Goal: Information Seeking & Learning: Learn about a topic

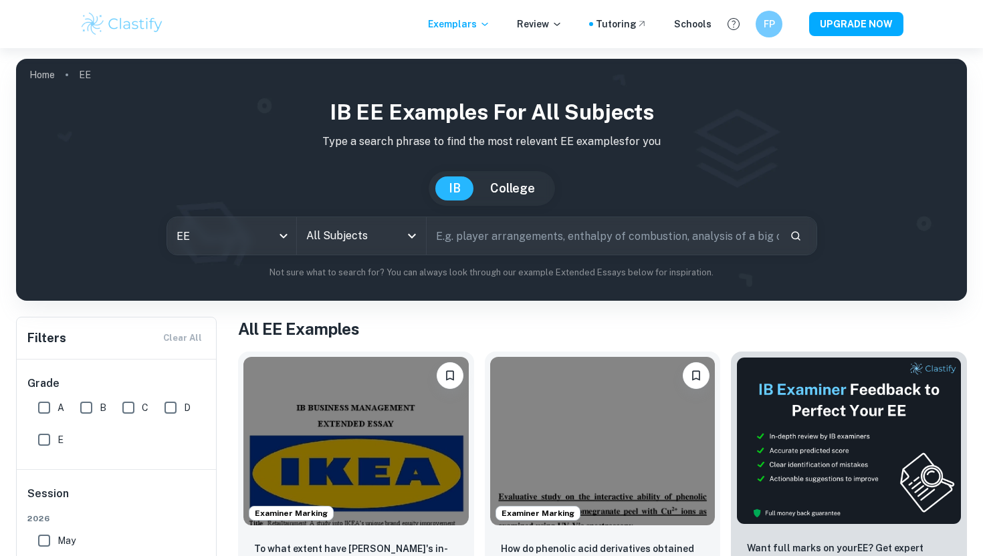
scroll to position [225, 0]
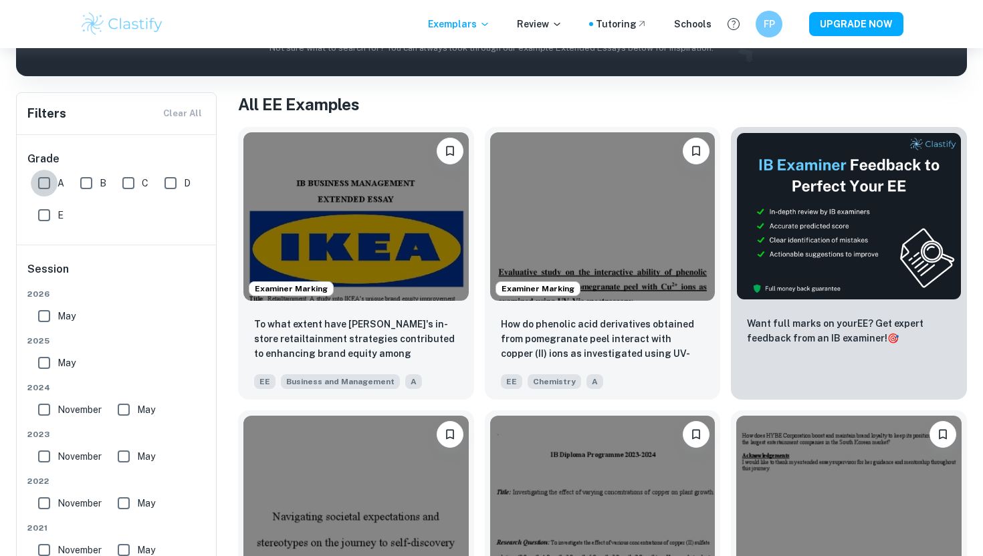
click at [48, 182] on input "A" at bounding box center [44, 183] width 27 height 27
checkbox input "true"
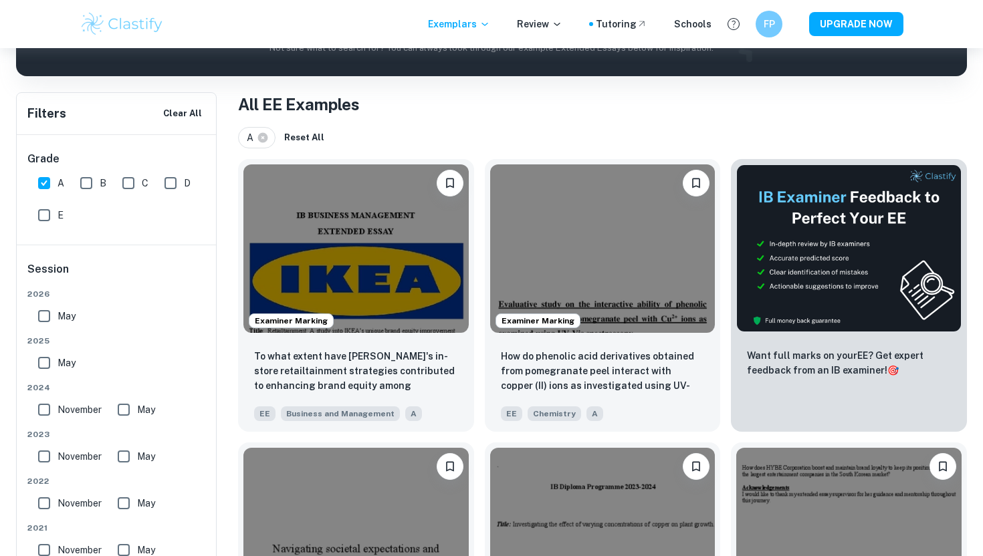
scroll to position [0, 0]
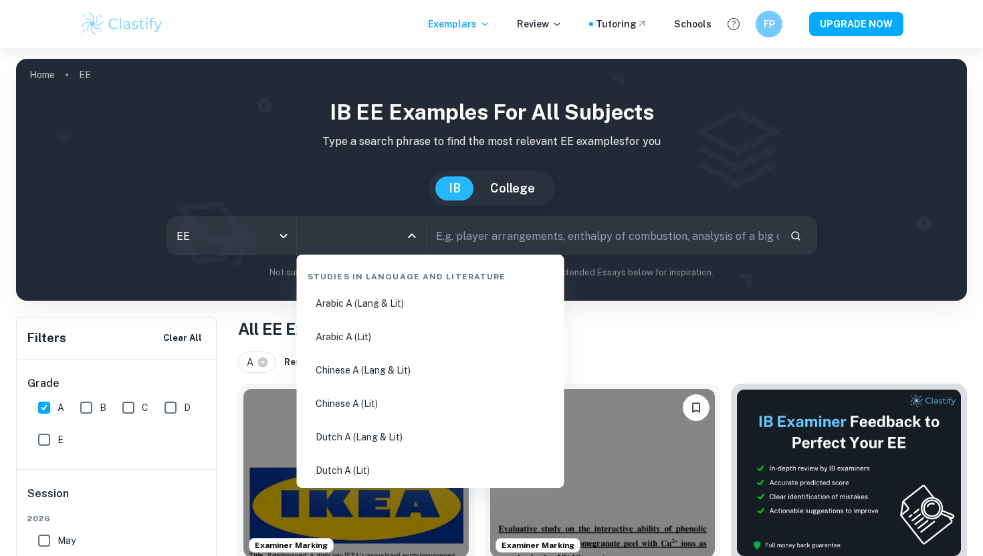
click at [379, 240] on input "All Subjects" at bounding box center [351, 235] width 97 height 25
type input "ess"
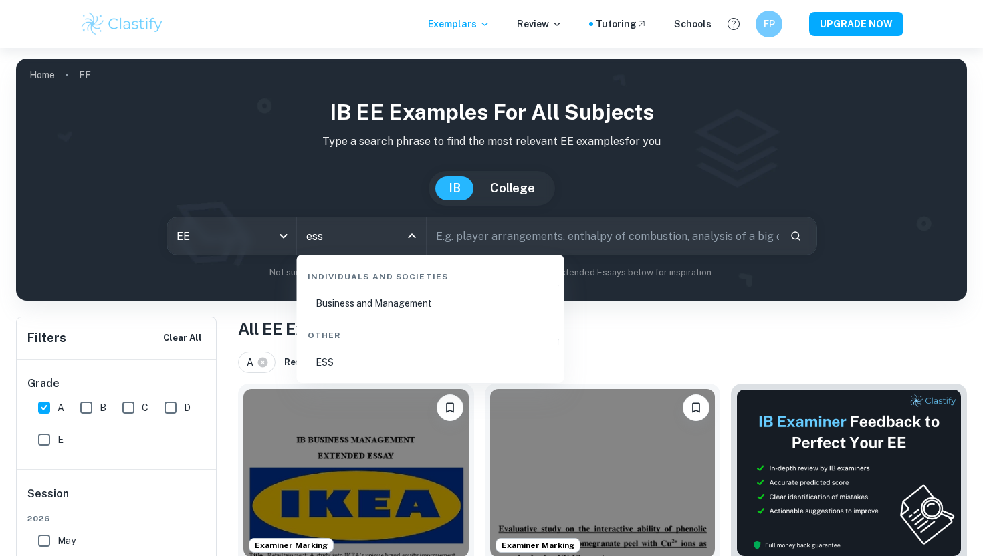
click at [422, 363] on li "ESS" at bounding box center [430, 362] width 257 height 31
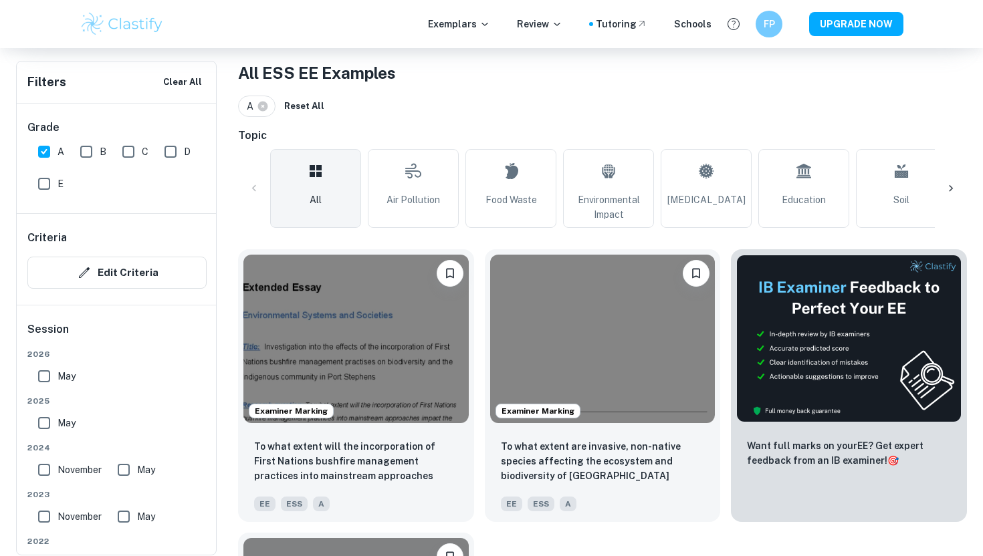
scroll to position [279, 0]
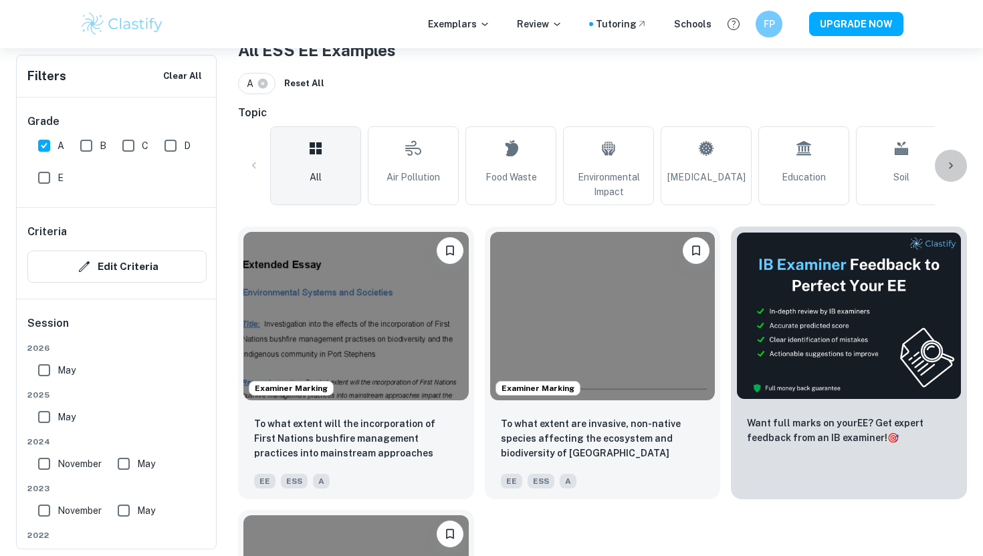
click at [953, 163] on icon at bounding box center [950, 165] width 13 height 13
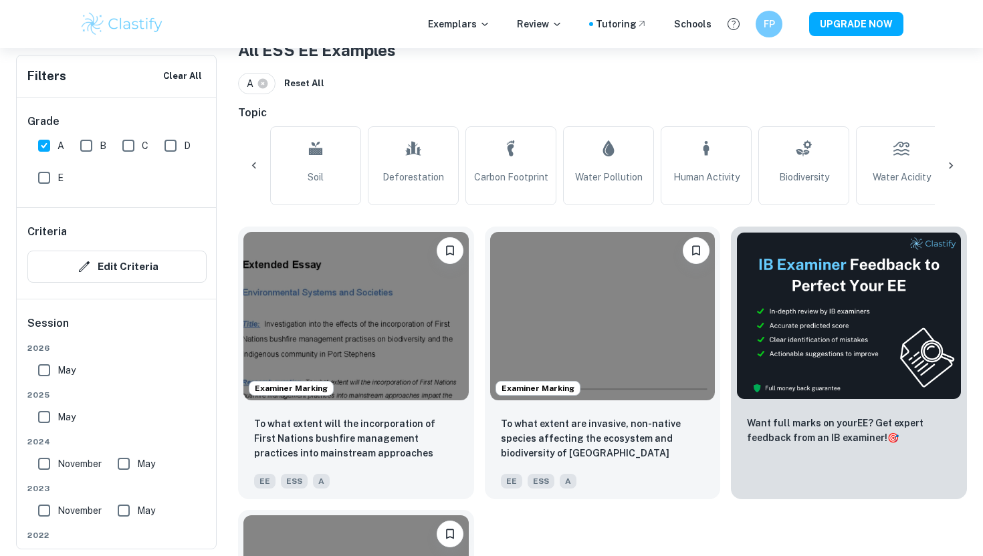
scroll to position [0, 627]
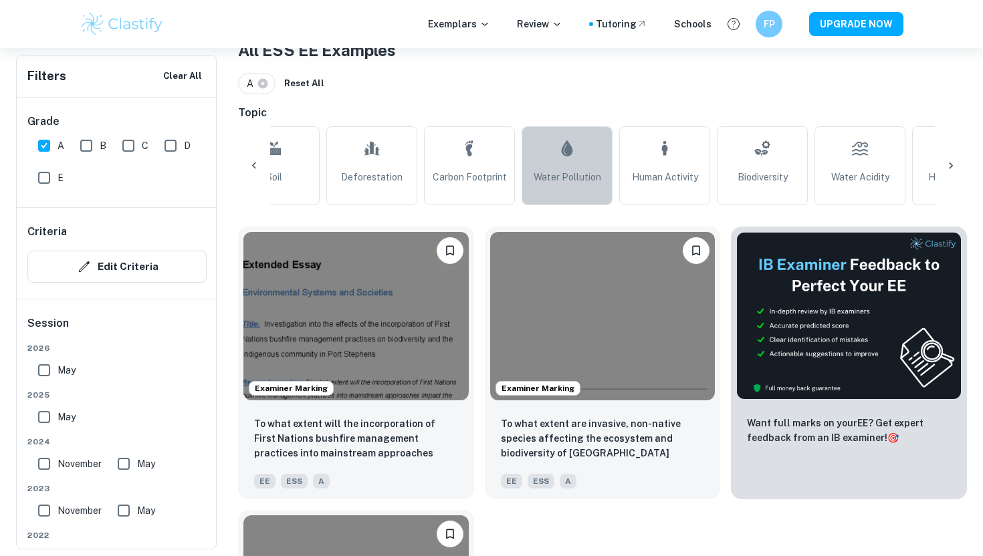
click at [597, 187] on link "Water Pollution" at bounding box center [567, 165] width 91 height 79
type input "Water Pollution"
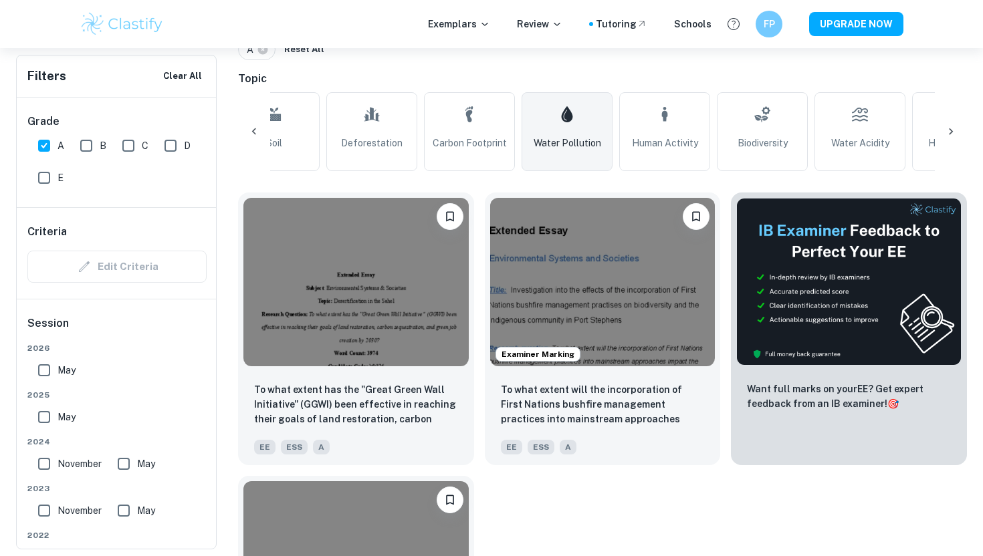
scroll to position [314, 0]
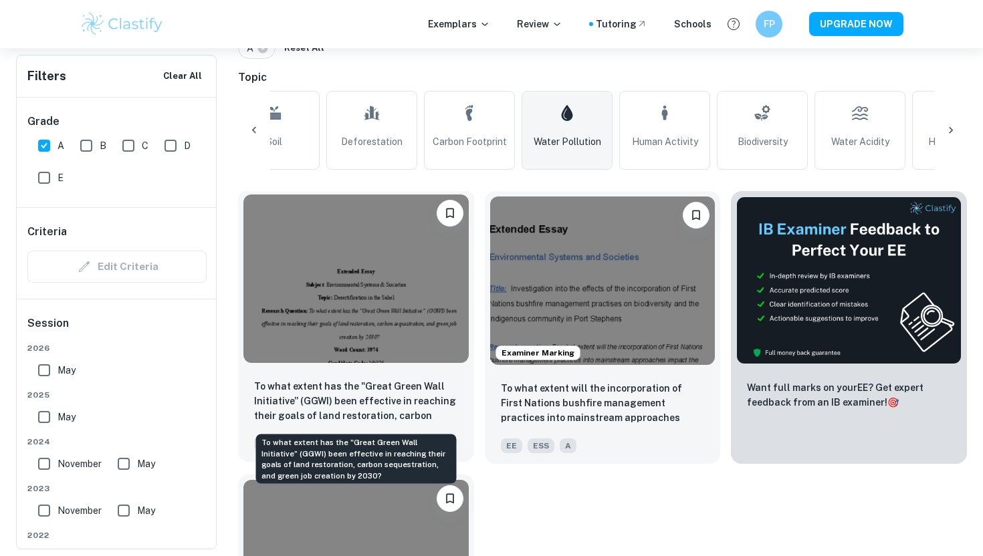
click at [399, 409] on p "To what extent has the "Great Green Wall Initiative” (GGWI) been effective in r…" at bounding box center [356, 401] width 204 height 45
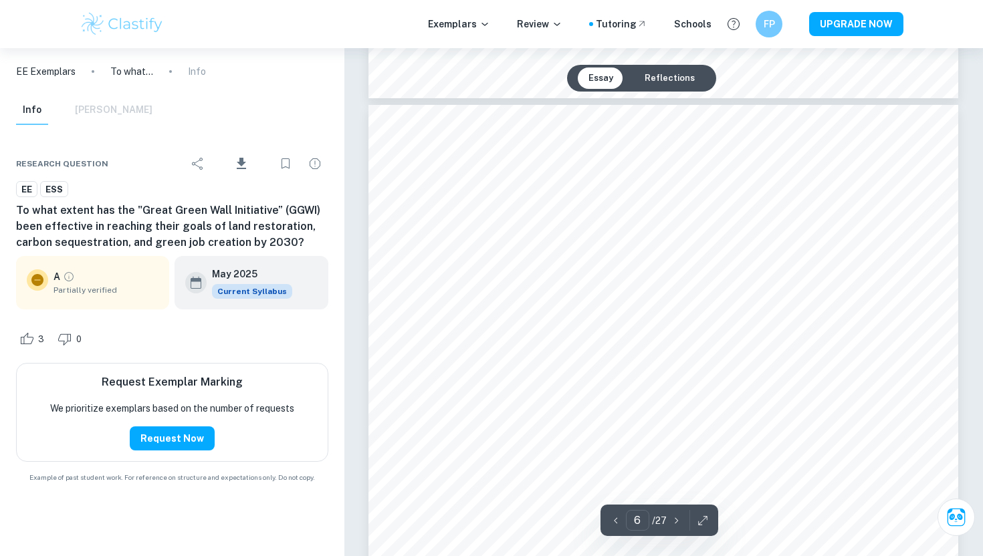
scroll to position [3994, 0]
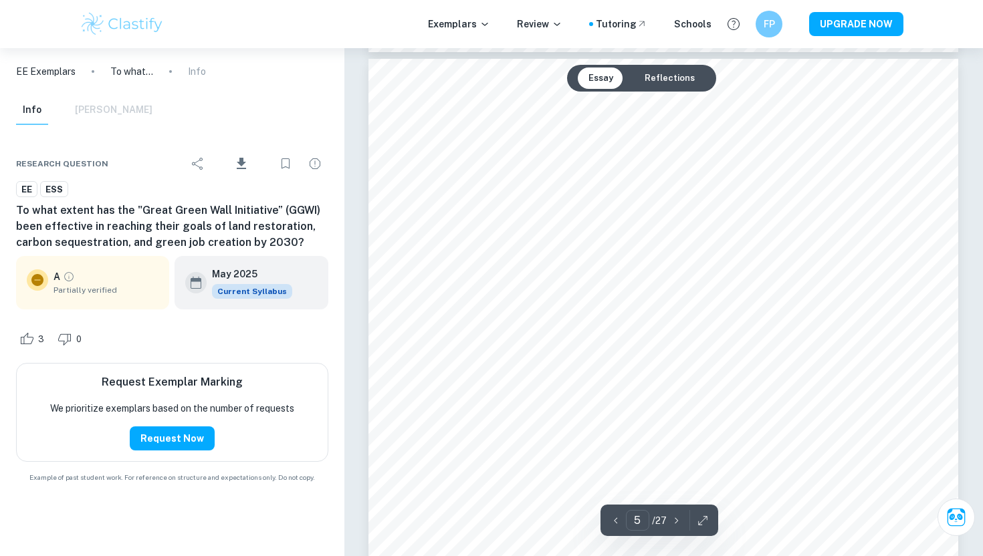
type input "4"
